Goal: Transaction & Acquisition: Book appointment/travel/reservation

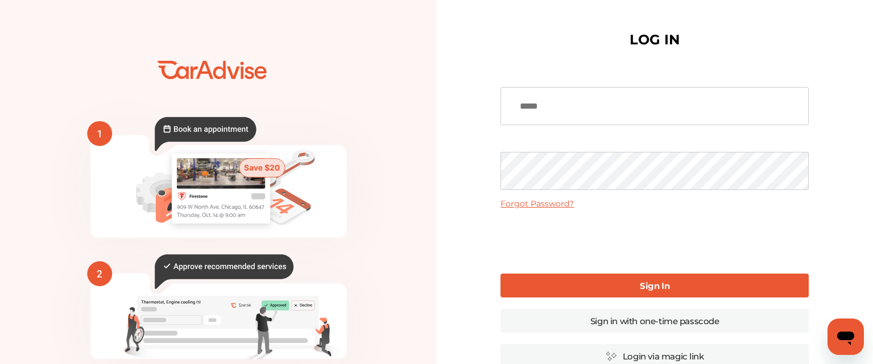
click at [546, 94] on input at bounding box center [654, 106] width 308 height 38
type input "**********"
click at [659, 280] on link "Sign In" at bounding box center [654, 285] width 308 height 24
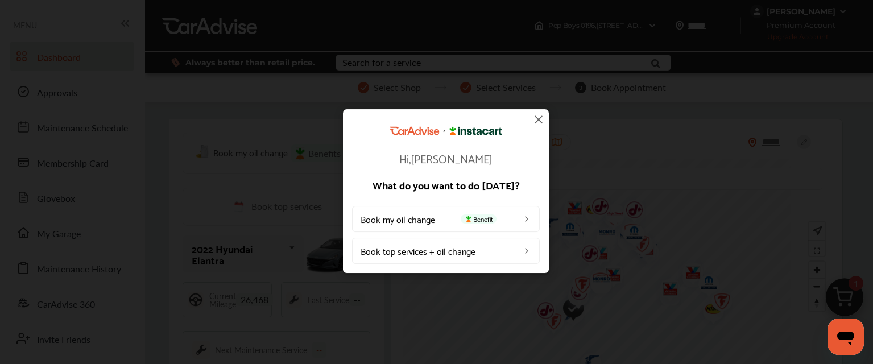
click at [431, 223] on link "Book my oil change Benefit" at bounding box center [446, 219] width 188 height 26
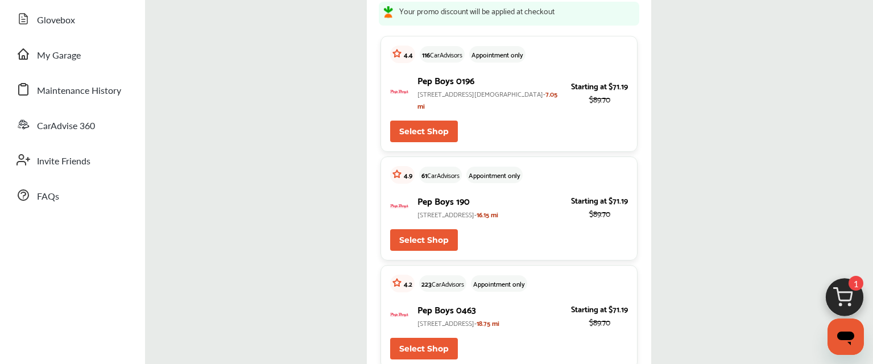
scroll to position [151, 0]
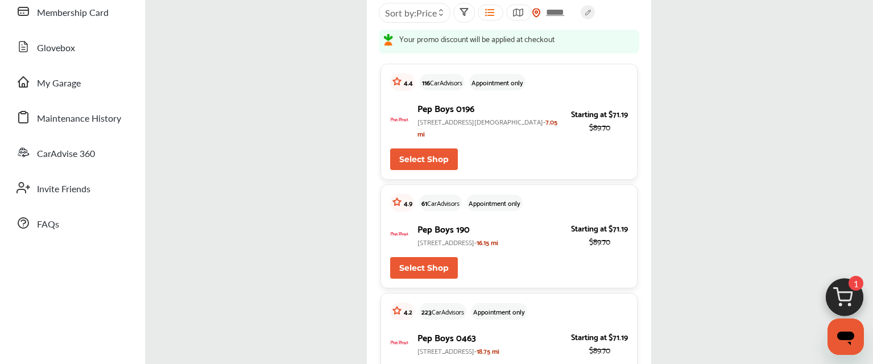
click at [831, 273] on img at bounding box center [844, 300] width 55 height 55
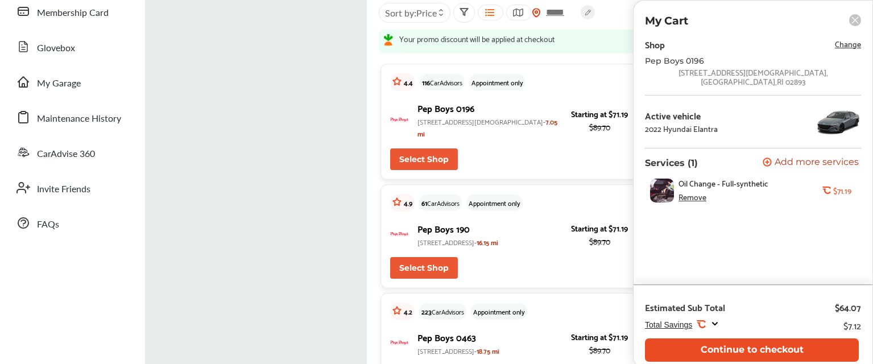
click at [776, 338] on button "Continue to checkout" at bounding box center [752, 349] width 214 height 23
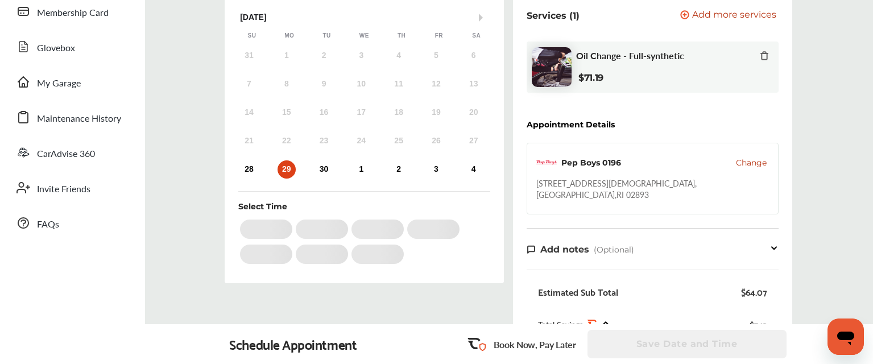
scroll to position [199, 0]
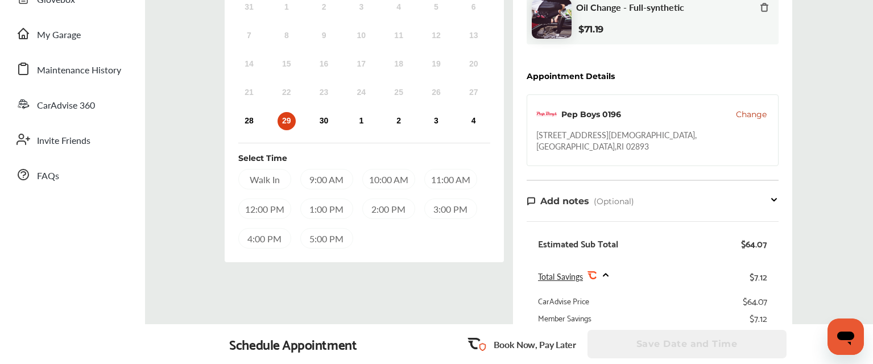
click at [275, 189] on div "Walk In" at bounding box center [264, 179] width 53 height 20
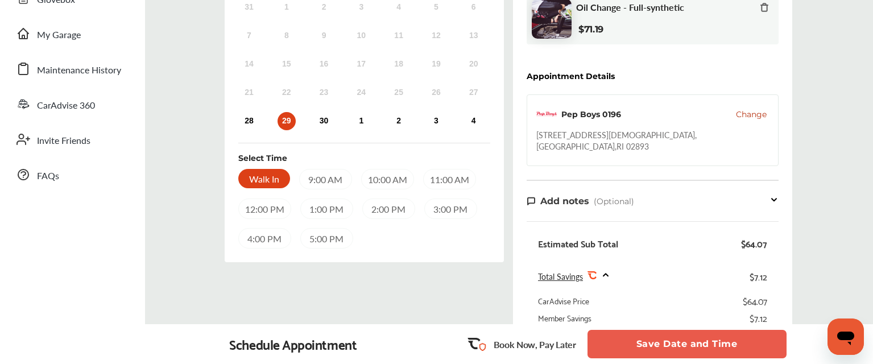
click at [693, 340] on button "Save Date and Time" at bounding box center [686, 344] width 199 height 28
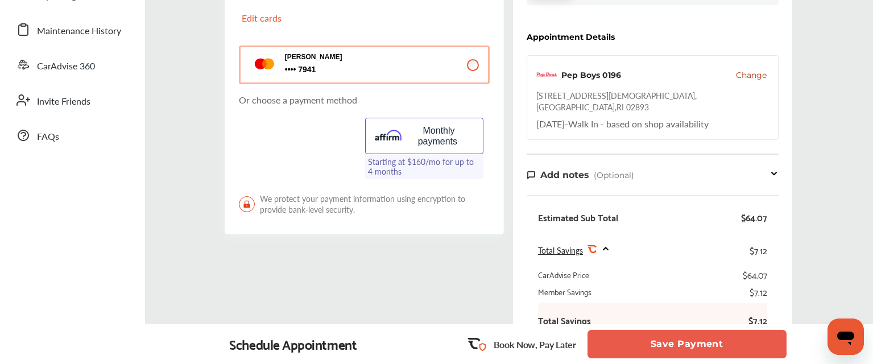
scroll to position [238, 0]
click at [256, 25] on p "Edit cards" at bounding box center [301, 18] width 118 height 13
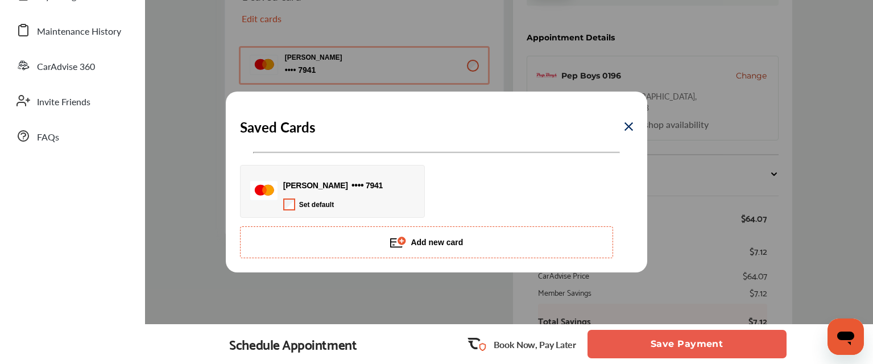
click at [436, 254] on button "Add new card" at bounding box center [426, 242] width 373 height 32
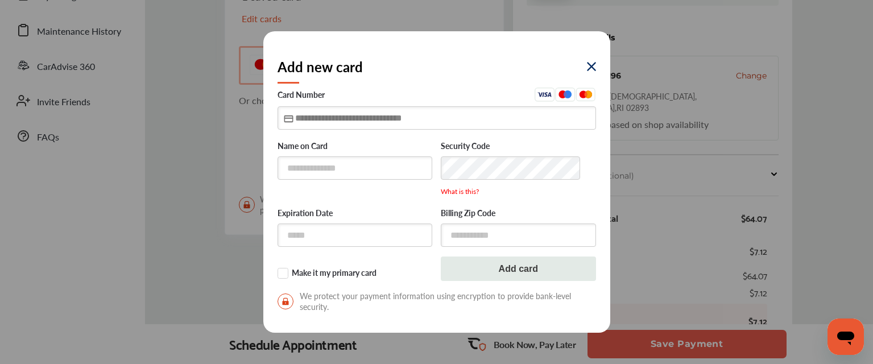
click at [312, 130] on input "text" at bounding box center [436, 117] width 318 height 23
type input "**********"
click at [308, 177] on input "text" at bounding box center [354, 167] width 155 height 23
type input "**********"
click at [367, 242] on input "text" at bounding box center [354, 235] width 155 height 23
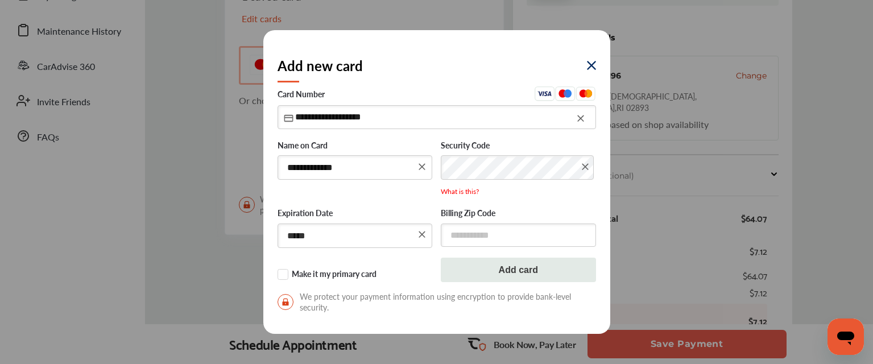
type input "*****"
click at [482, 244] on input "text" at bounding box center [518, 234] width 155 height 23
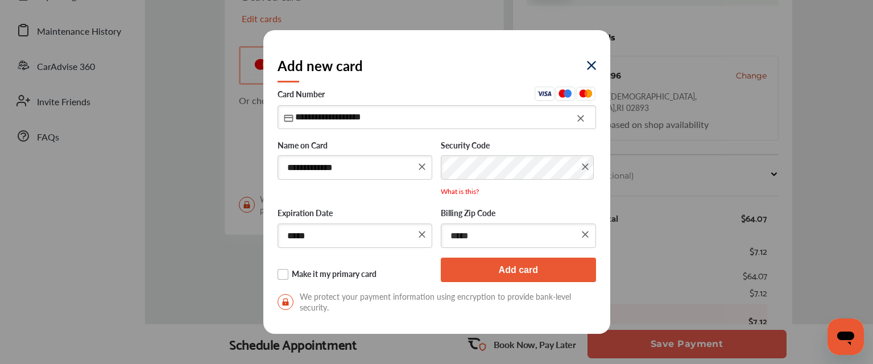
type input "*****"
click at [285, 280] on label "Make it my primary card" at bounding box center [354, 274] width 155 height 11
click at [528, 279] on button "Add card" at bounding box center [518, 270] width 155 height 24
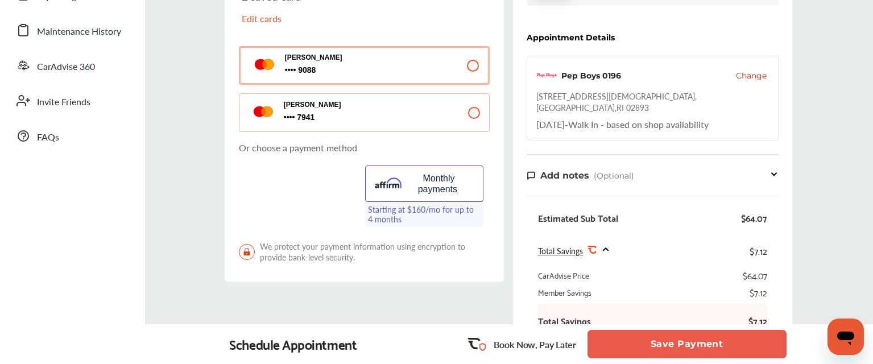
click at [677, 344] on button "Save Payment" at bounding box center [686, 344] width 199 height 28
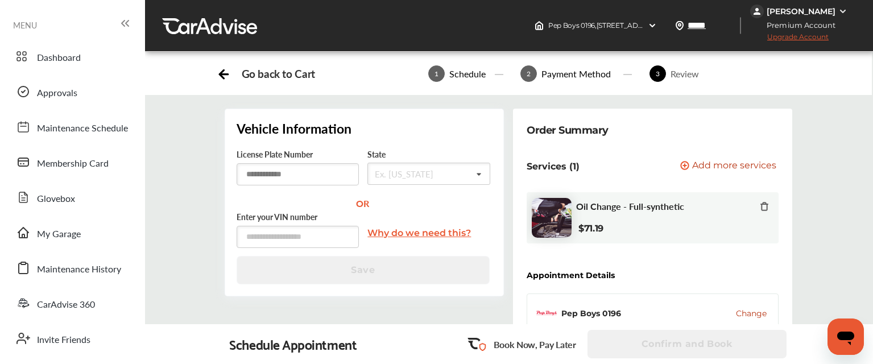
click at [278, 185] on input "text" at bounding box center [298, 174] width 123 height 22
click at [480, 186] on icon at bounding box center [479, 174] width 18 height 23
type input "**"
click at [426, 203] on span "[US_STATE]" at bounding box center [402, 196] width 47 height 13
click at [283, 185] on input "text" at bounding box center [298, 174] width 123 height 22
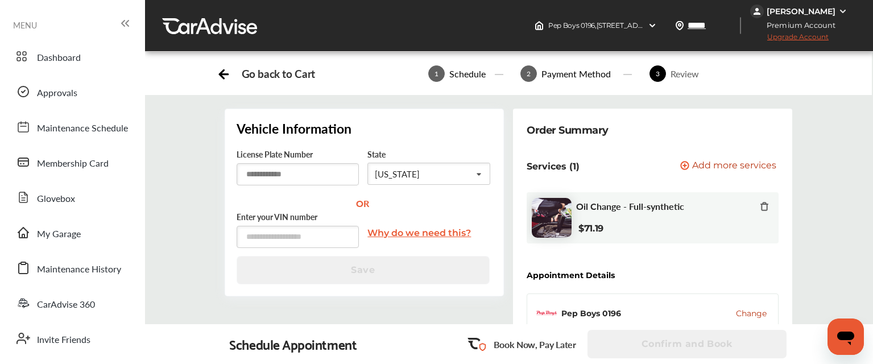
paste input "******"
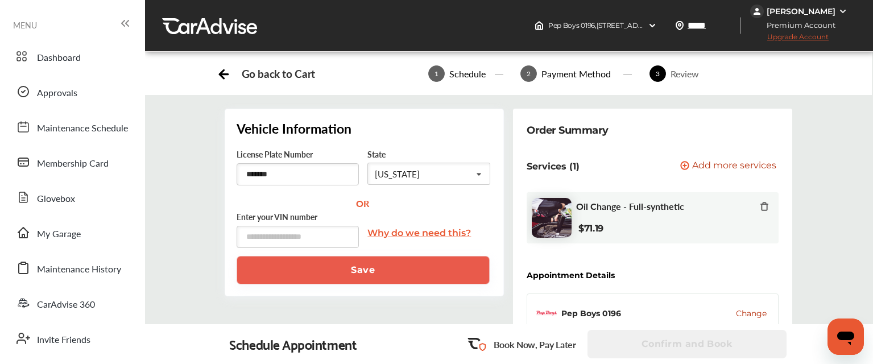
type input "******"
click at [453, 256] on div "Enter your VIN number Why do we need this?" at bounding box center [364, 233] width 255 height 46
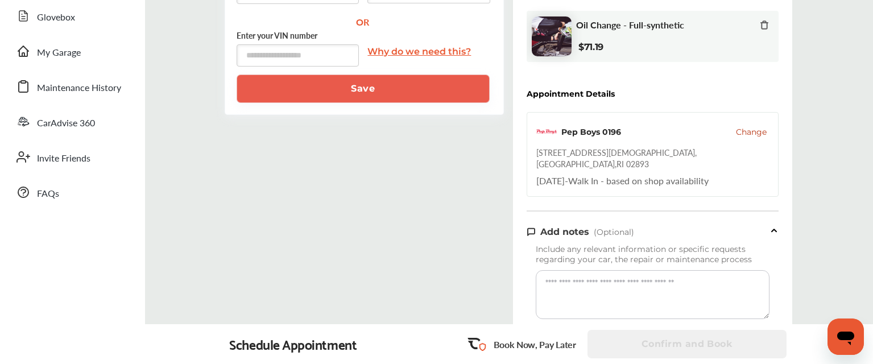
scroll to position [182, 0]
click at [374, 102] on button "Save" at bounding box center [363, 88] width 253 height 28
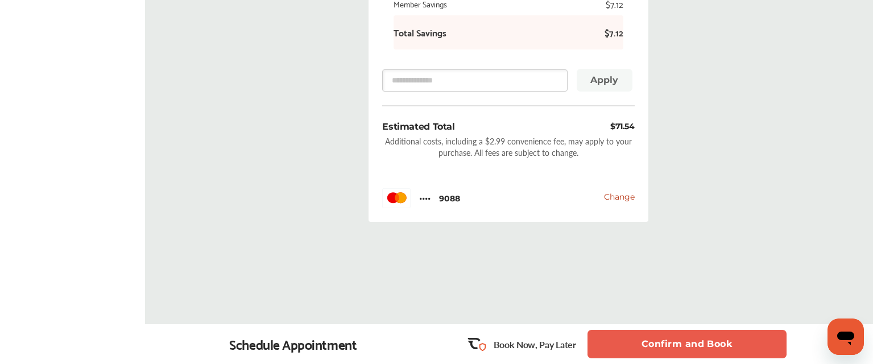
scroll to position [691, 0]
click at [681, 342] on button "Confirm and Book" at bounding box center [686, 344] width 199 height 28
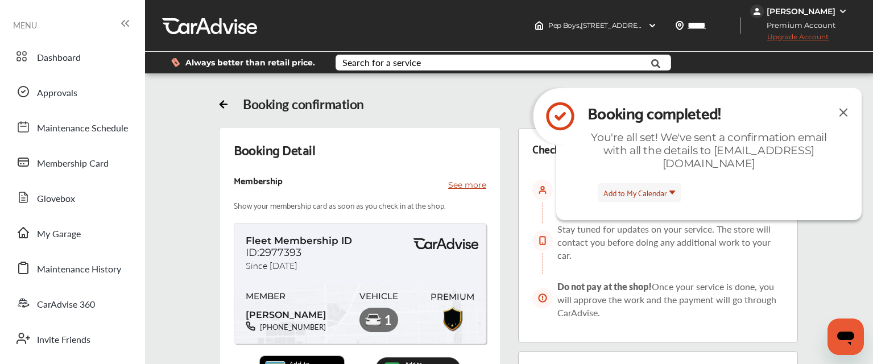
click at [839, 112] on img at bounding box center [843, 112] width 14 height 14
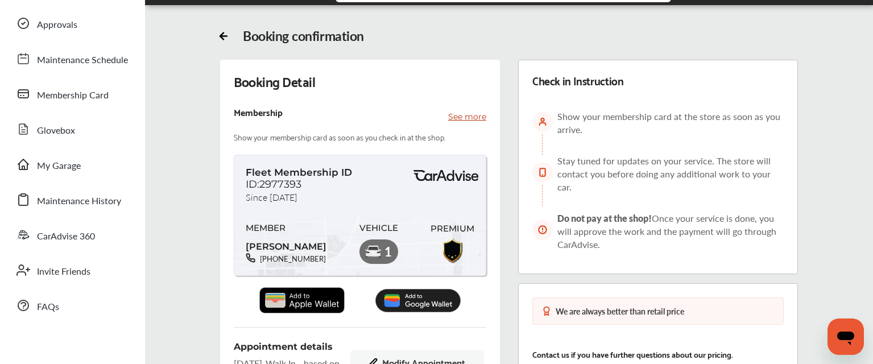
scroll to position [91, 0]
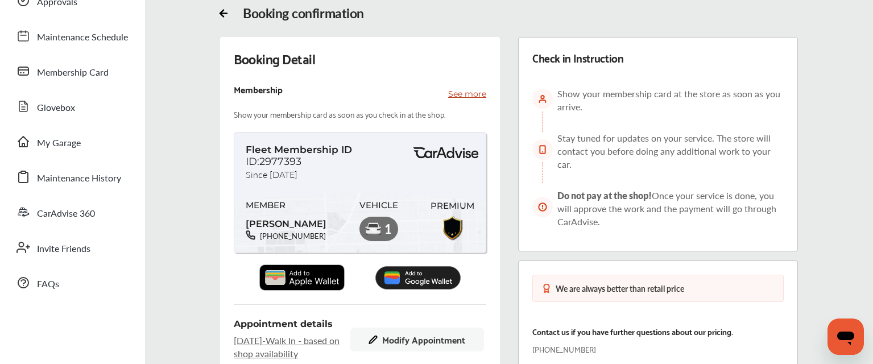
click at [304, 285] on img at bounding box center [301, 277] width 85 height 26
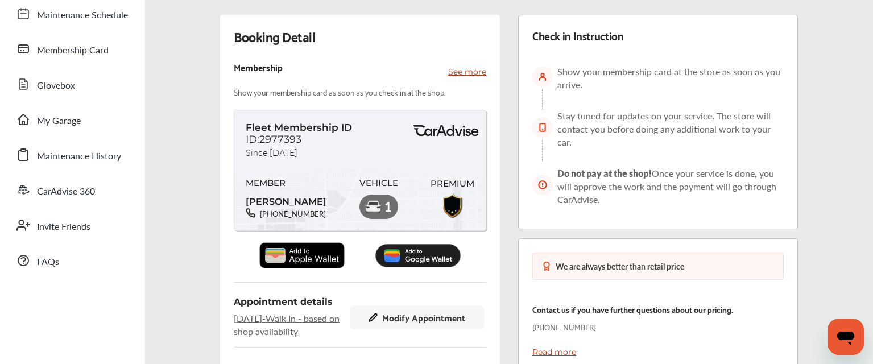
scroll to position [114, 0]
click at [645, 137] on span "Stay tuned for updates on your service. The store will contact you before doing…" at bounding box center [663, 128] width 213 height 39
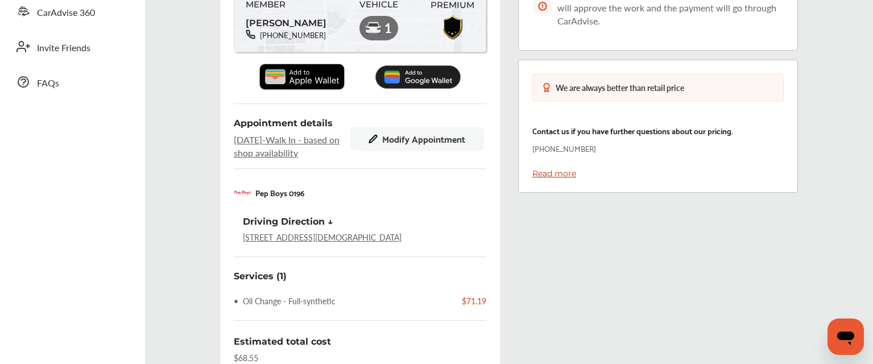
scroll to position [296, 0]
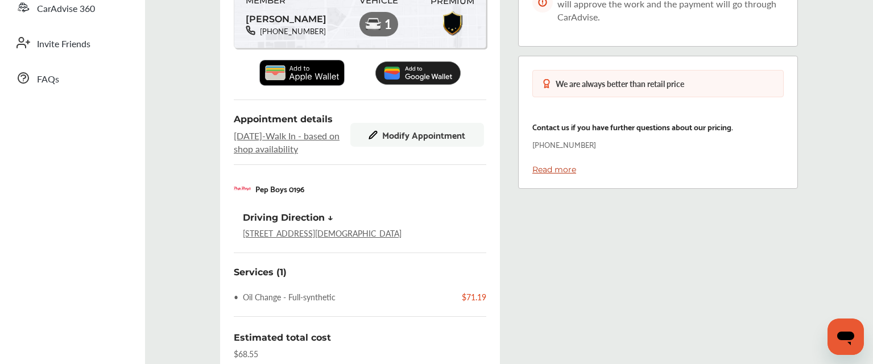
click at [404, 140] on span "Modify Appointment" at bounding box center [423, 135] width 83 height 10
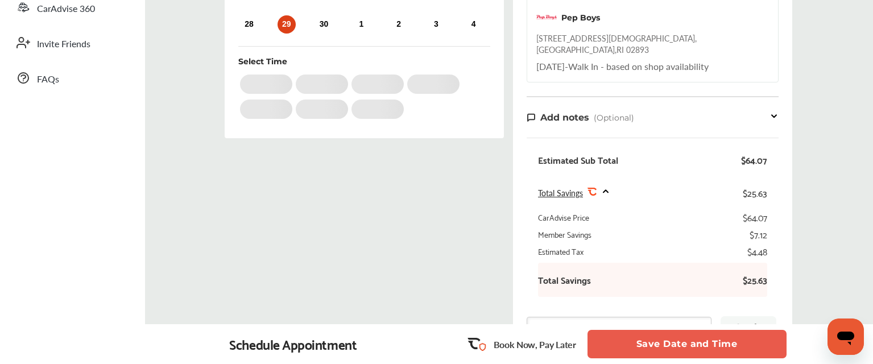
scroll to position [199, 0]
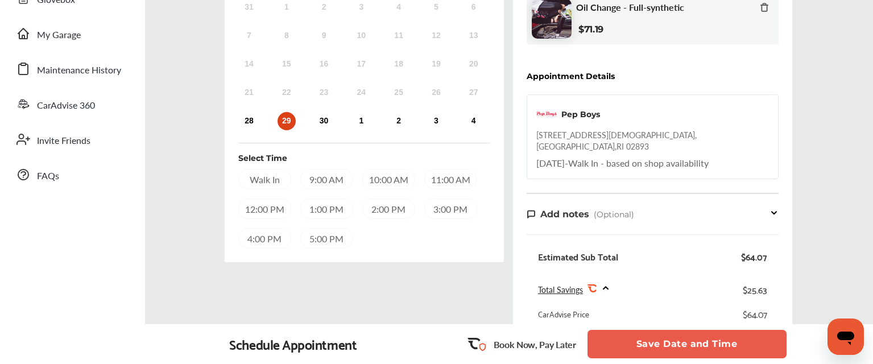
click at [472, 248] on div "Walk In 9:00 AM 10:00 AM 11:00 AM 12:00 PM 1:00 PM 2:00 PM 3:00 PM 4:00 PM 5:00…" at bounding box center [364, 209] width 252 height 80
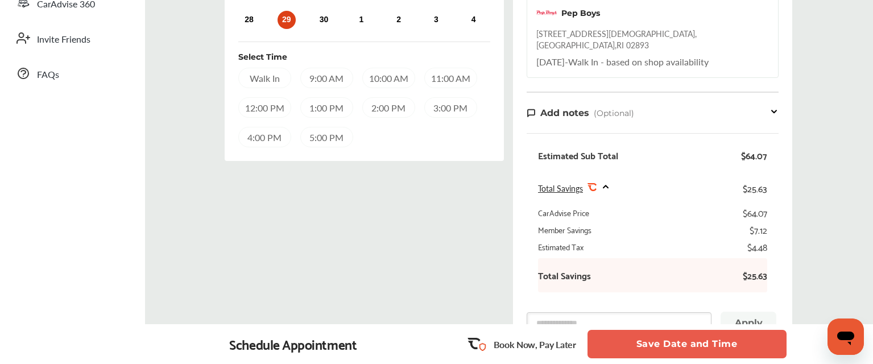
scroll to position [287, 0]
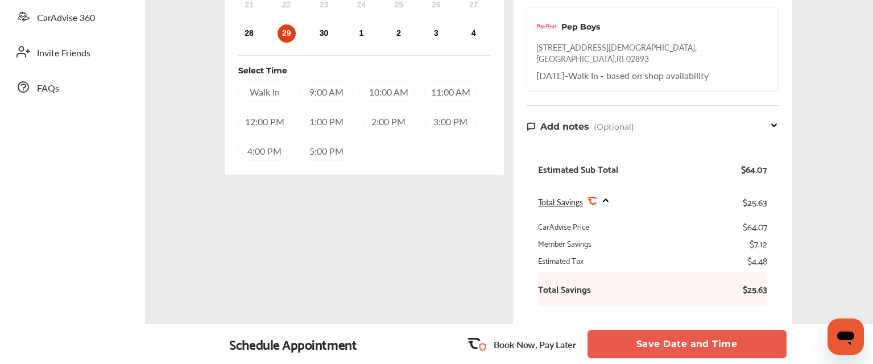
click at [424, 102] on div "11:00 AM" at bounding box center [450, 91] width 53 height 20
click at [266, 102] on div "Walk In" at bounding box center [264, 91] width 53 height 20
